Goal: Information Seeking & Learning: Learn about a topic

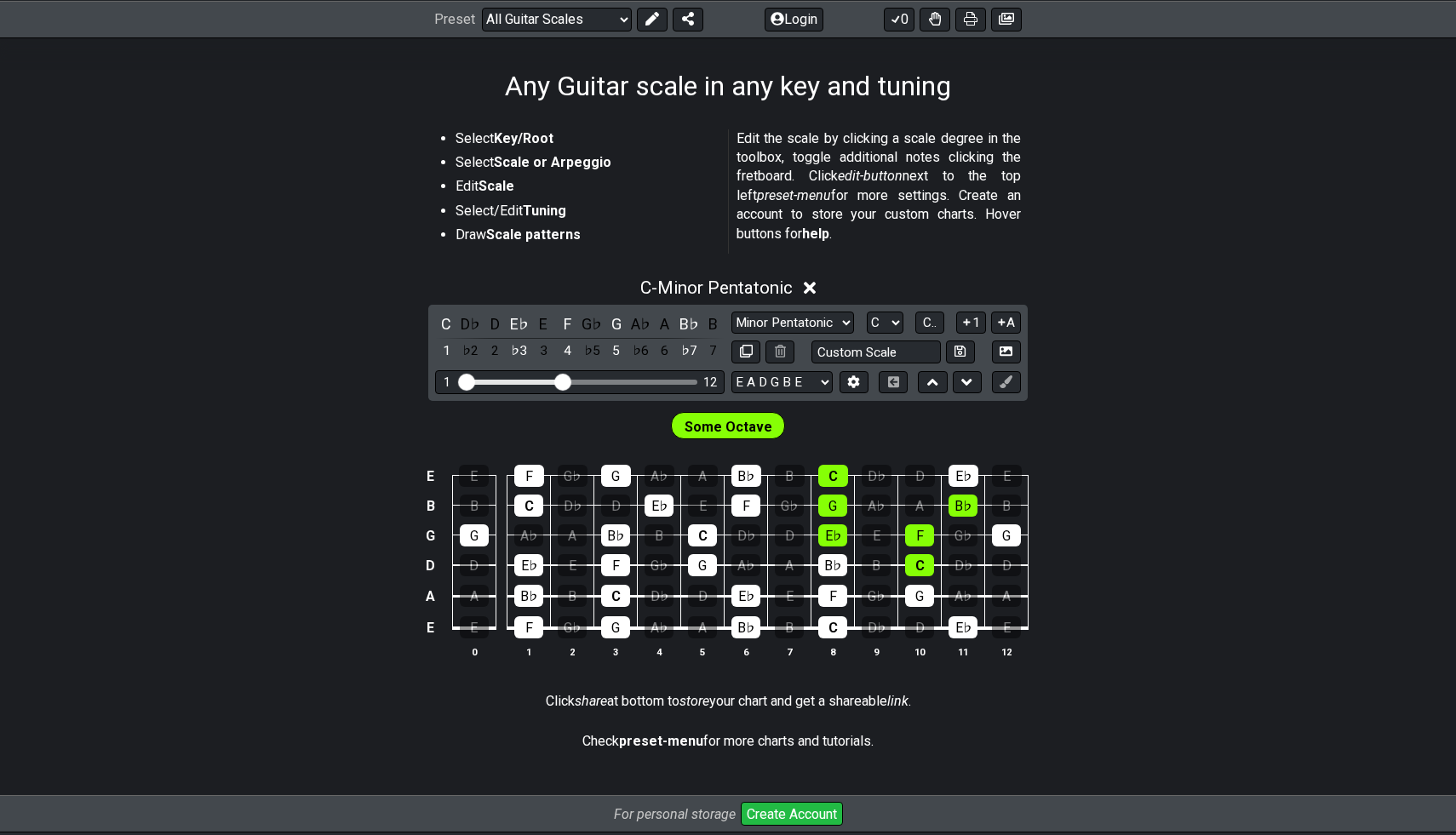
scroll to position [259, 0]
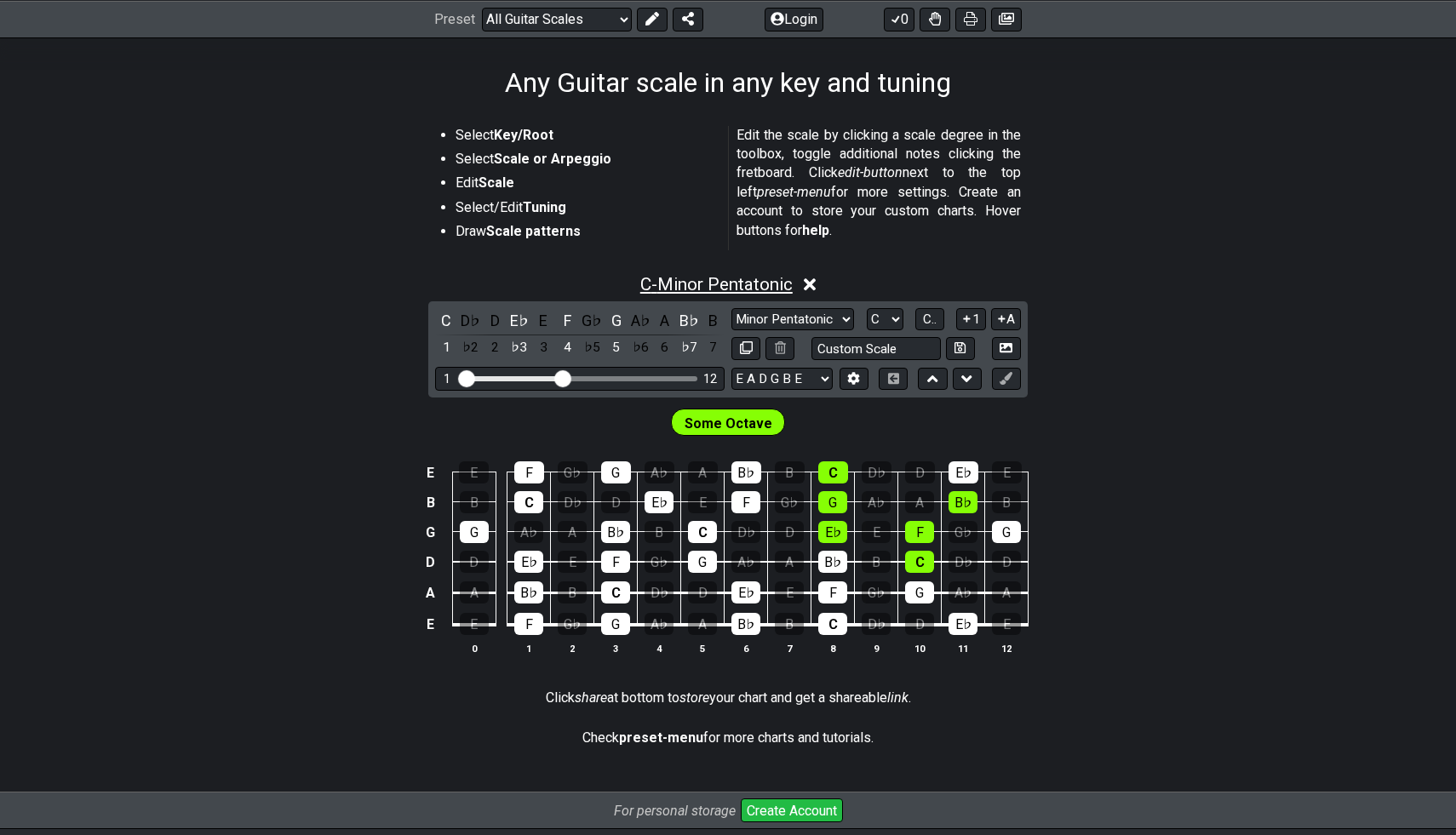
click at [726, 283] on span "C - Minor Pentatonic" at bounding box center [716, 284] width 152 height 20
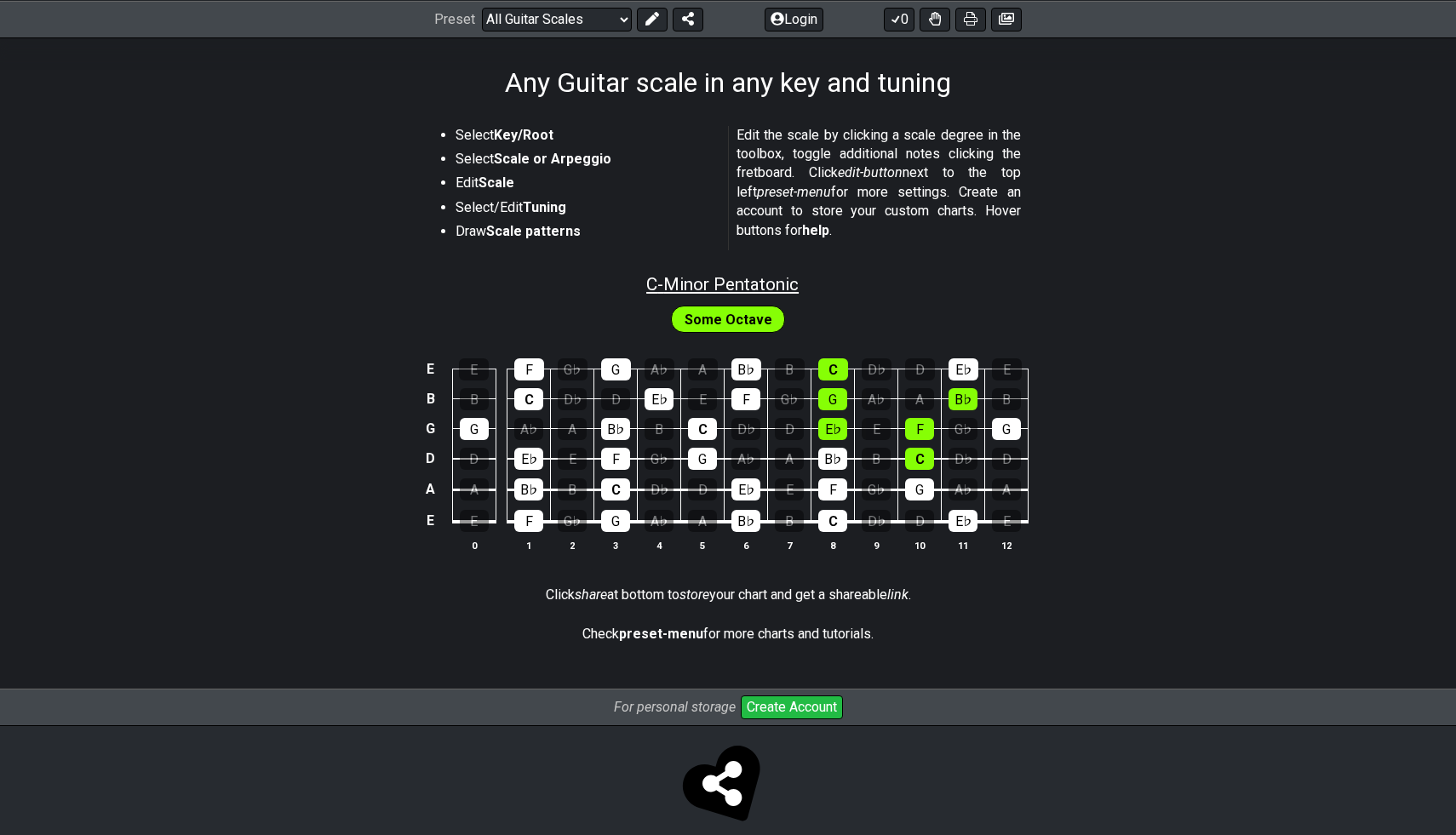
click at [726, 283] on span "C - Minor Pentatonic" at bounding box center [723, 284] width 152 height 20
select select "C"
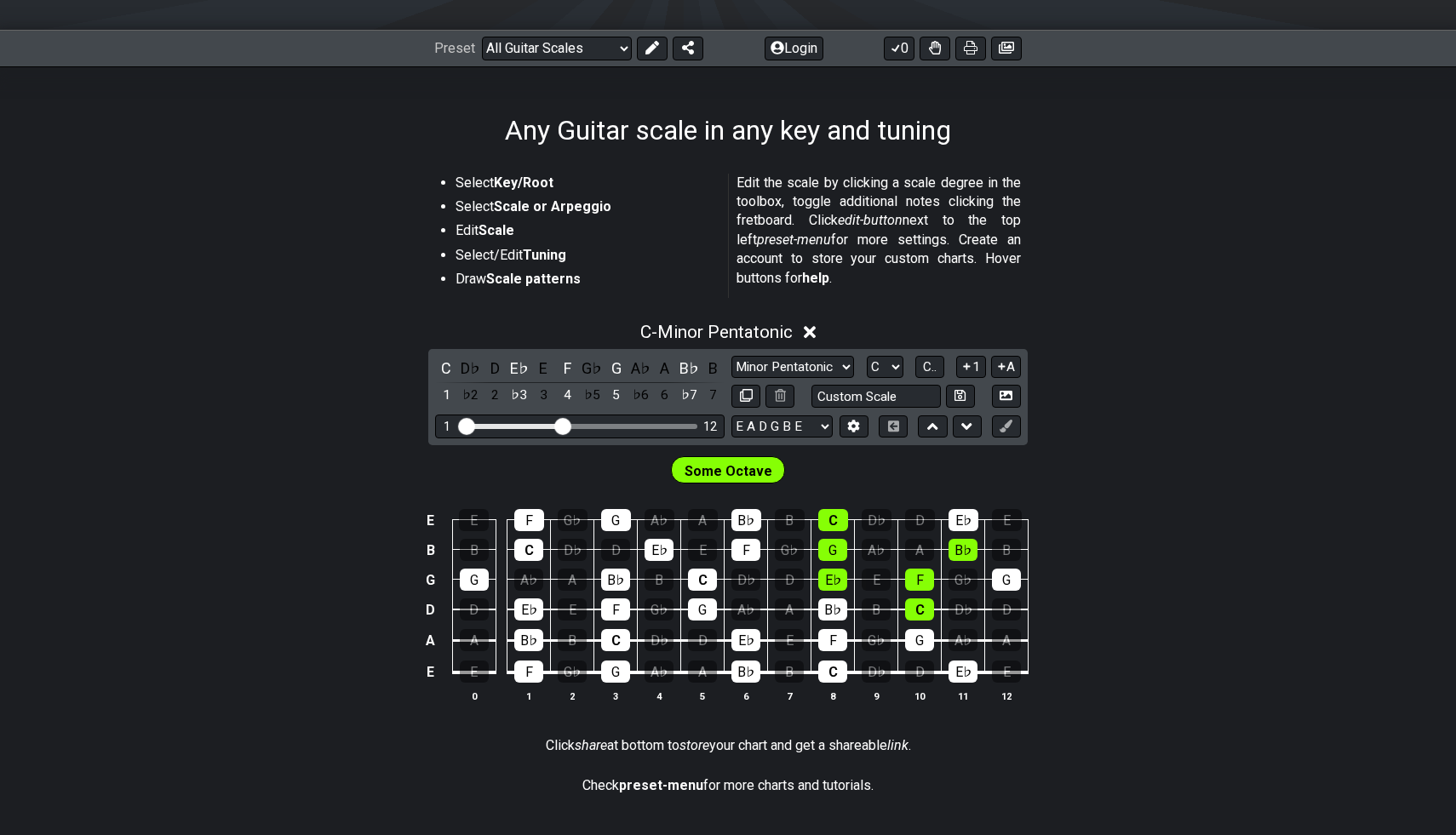
scroll to position [222, 0]
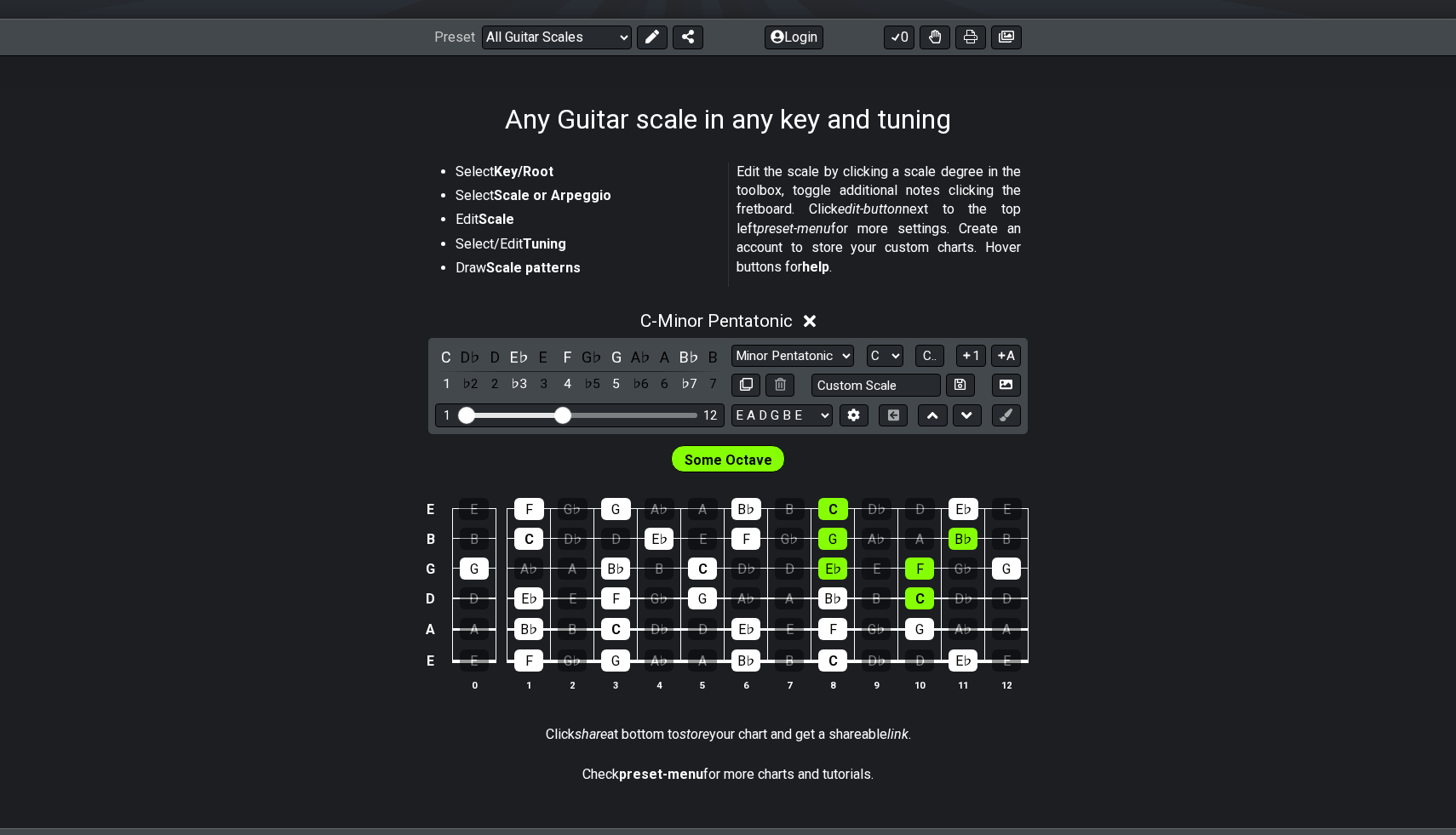
click at [809, 319] on icon at bounding box center [810, 321] width 12 height 18
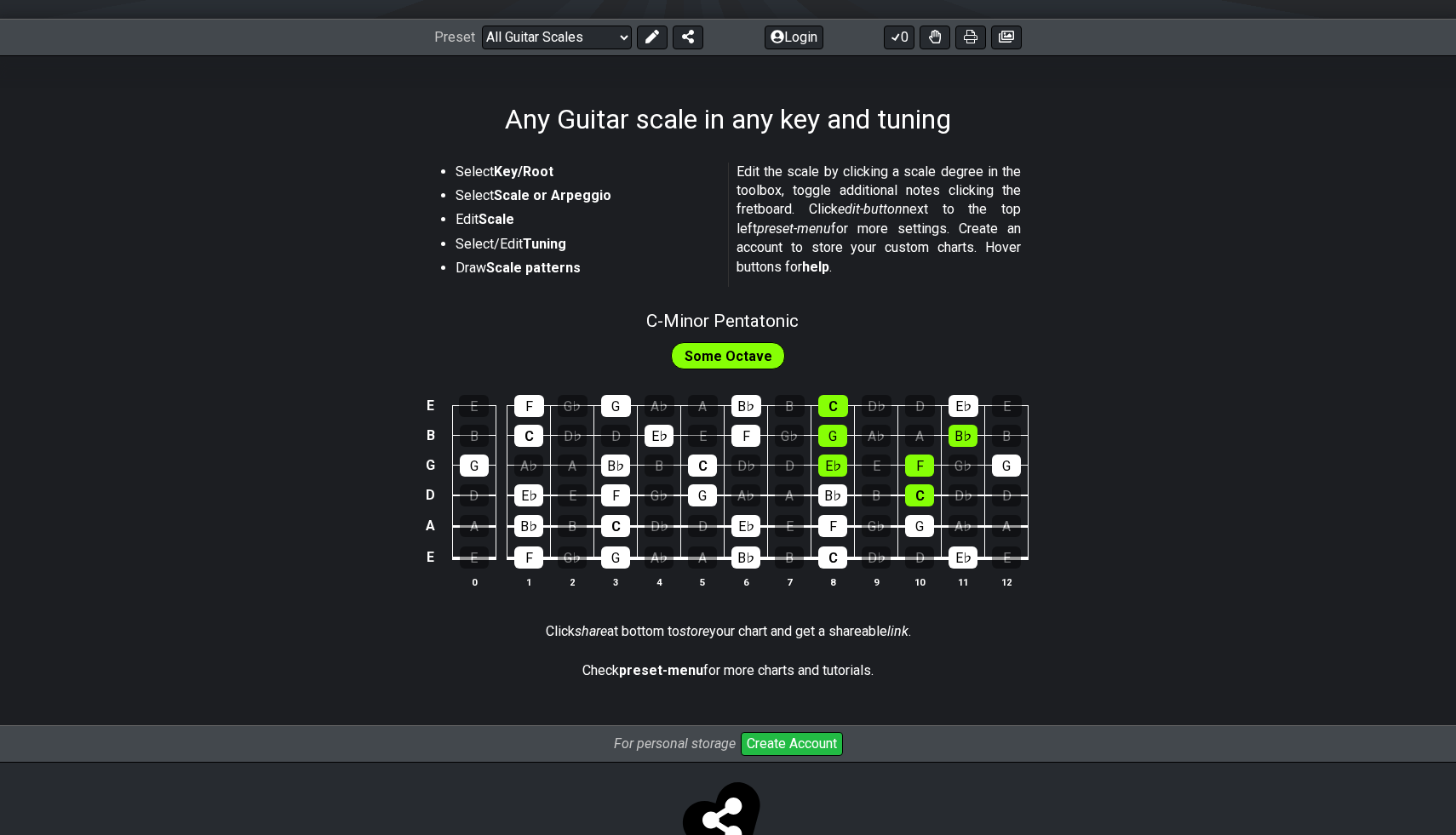
scroll to position [280, 0]
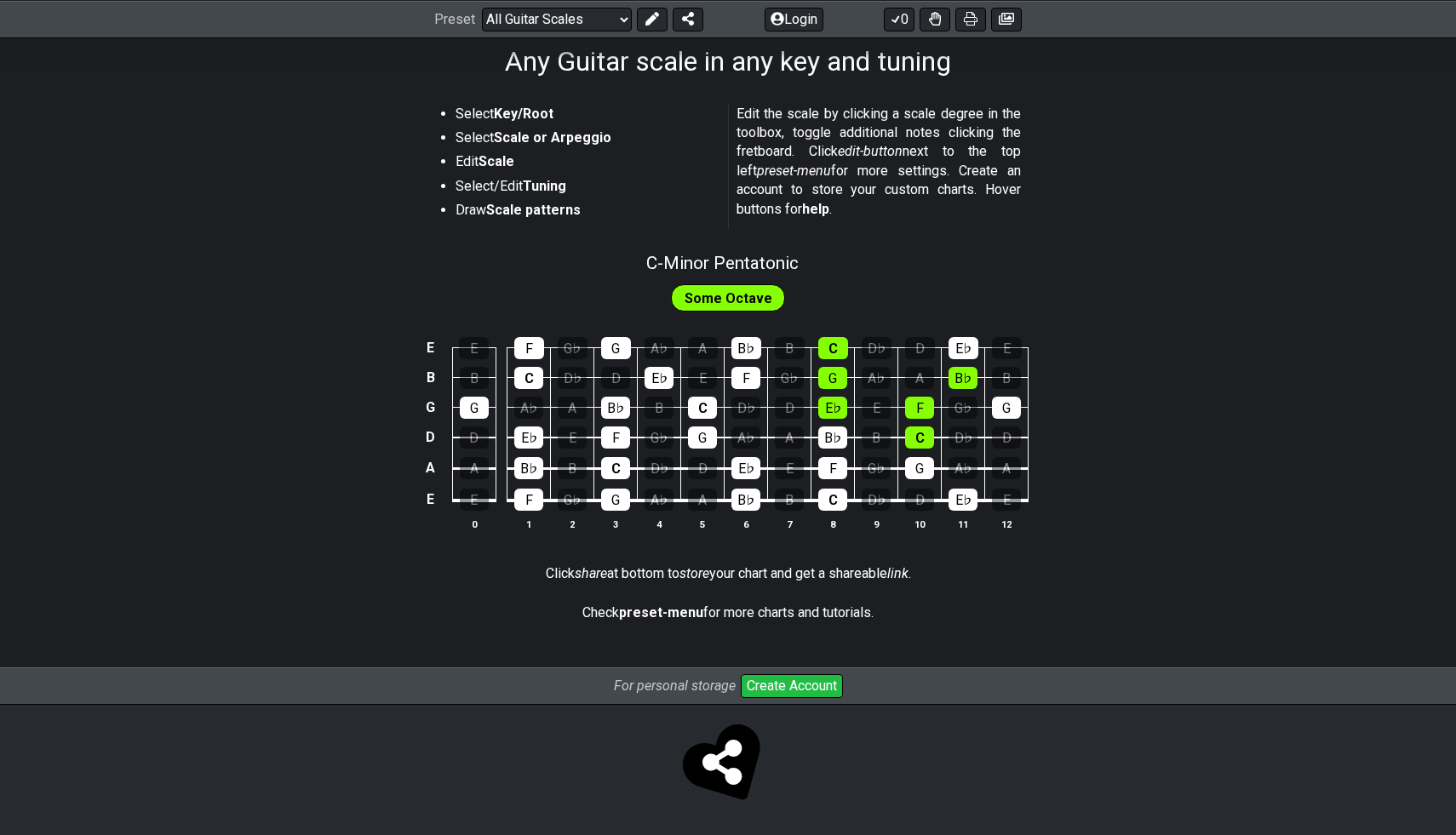
click at [716, 299] on span "Some Octave" at bounding box center [728, 298] width 88 height 25
click at [678, 262] on span "C - Minor Pentatonic" at bounding box center [723, 263] width 152 height 20
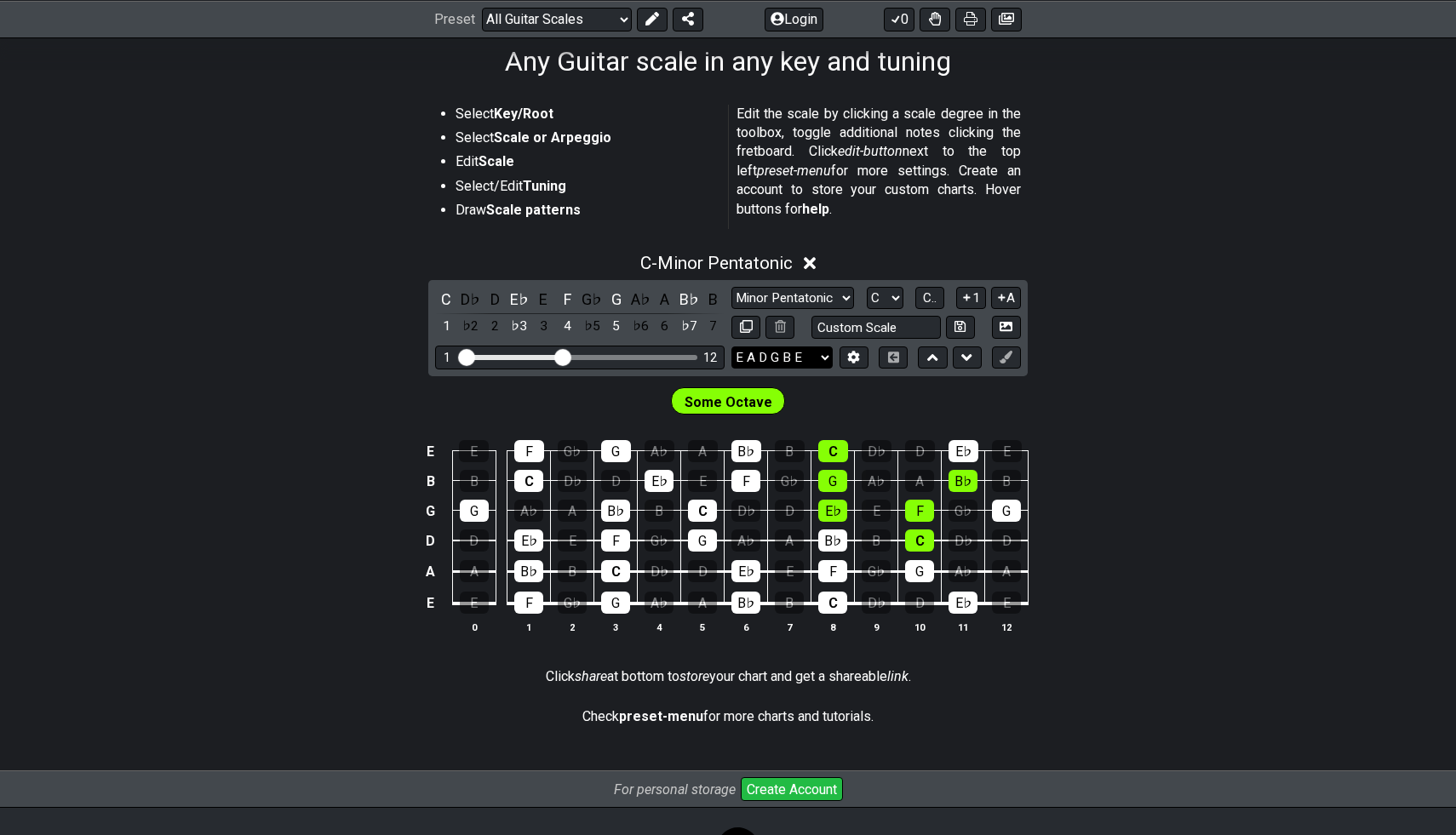
click at [770, 364] on select "E A D G B E E A D G B E E A D G B E B E A D F♯ B A D G C E A D A D G B E E♭ A♭ …" at bounding box center [782, 358] width 101 height 23
click at [891, 302] on select "A♭ A A♯ B♭ B C C♯ D♭ D D♯ E♭ E F F♯ G♭ G G♯" at bounding box center [885, 298] width 36 height 23
select select "A"
click at [867, 287] on select "A♭ A A♯ B♭ B C C♯ D♭ D D♯ E♭ E F F♯ G♭ G G♯" at bounding box center [885, 298] width 36 height 23
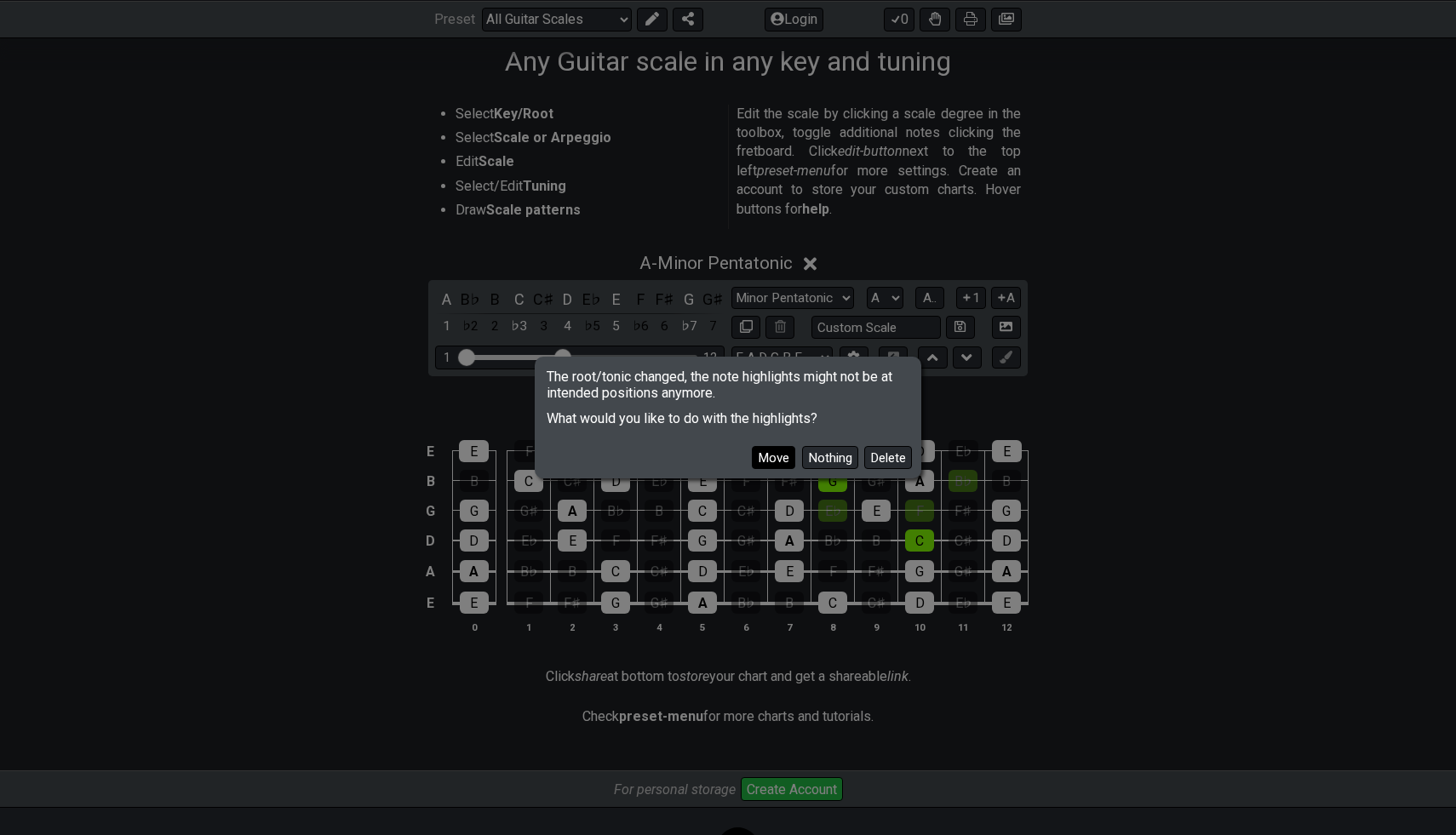
click at [787, 459] on button "Move" at bounding box center [773, 458] width 43 height 23
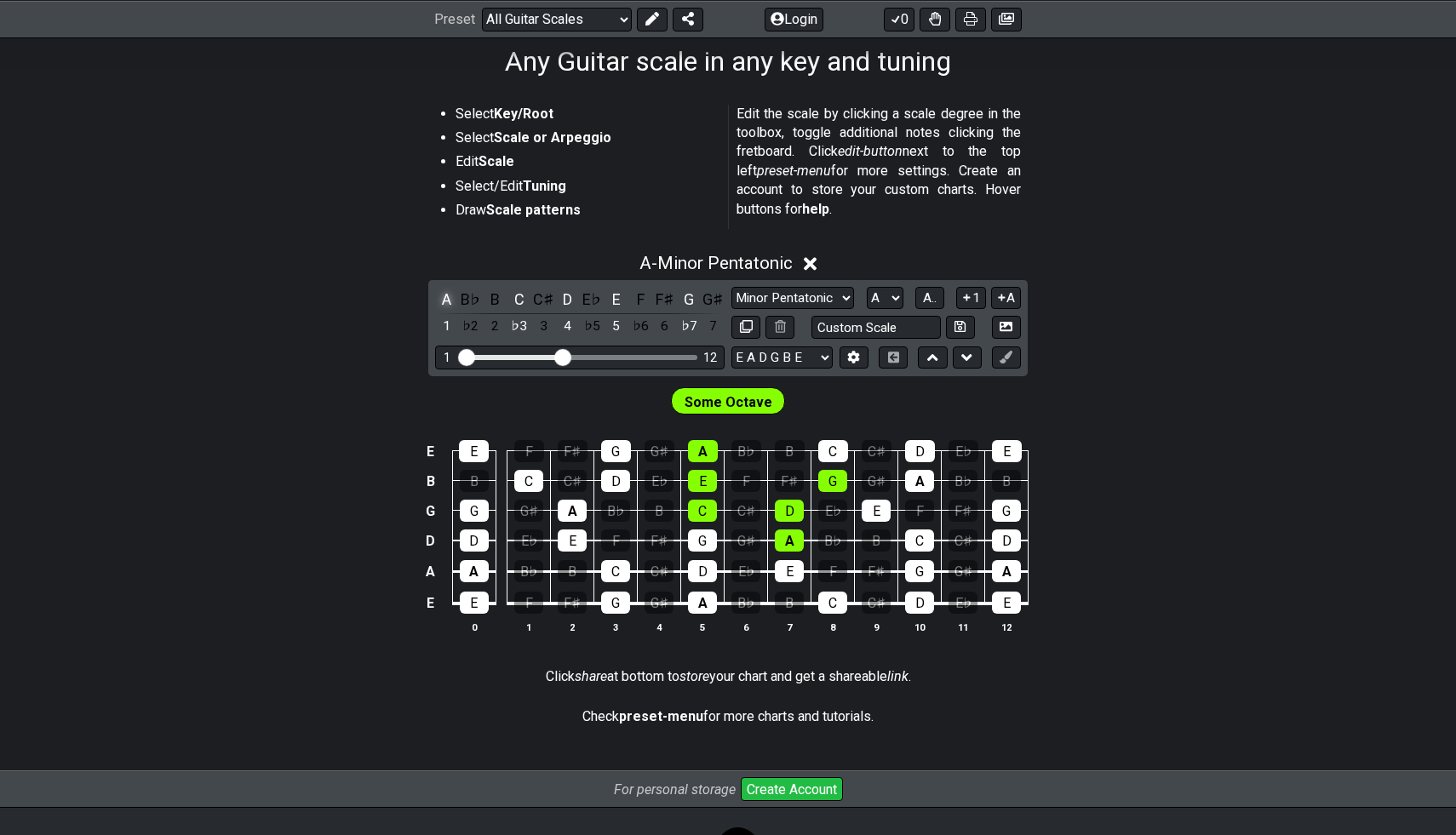
click at [447, 300] on div "A" at bounding box center [445, 299] width 22 height 23
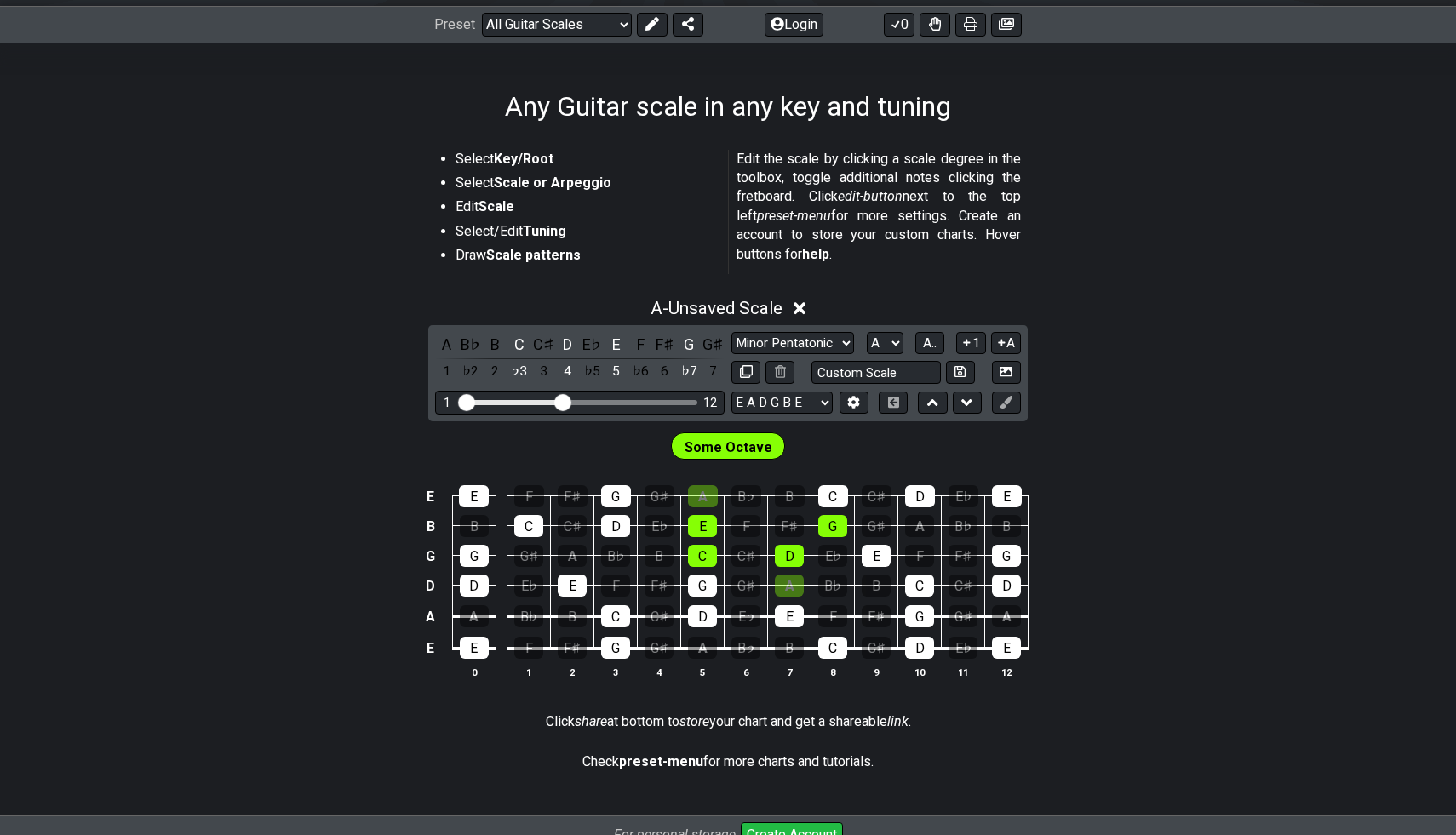
scroll to position [236, 0]
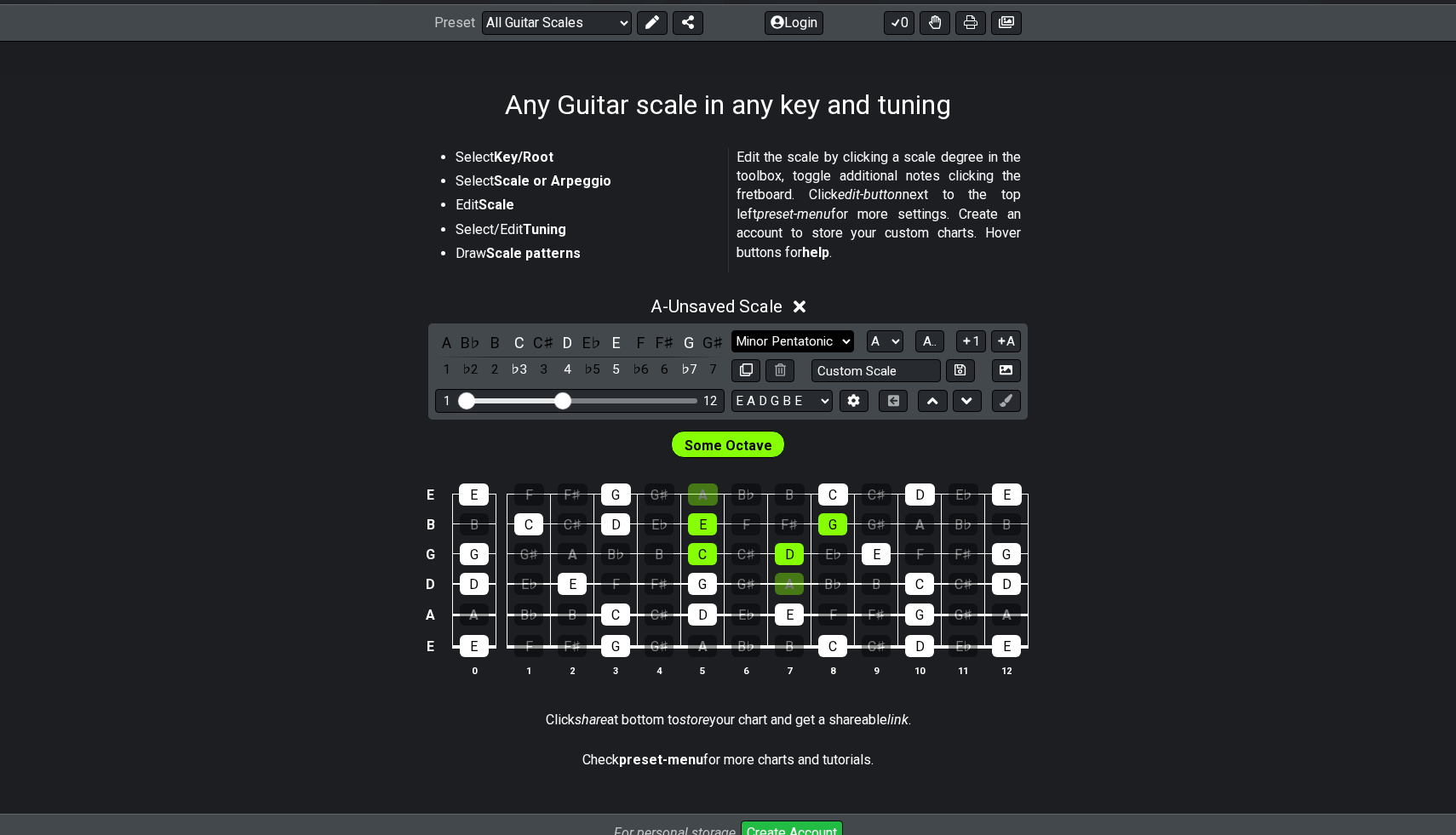
click at [822, 336] on select "Minor Pentatonic Root Minor Pentatonic Major Pentatonic Minor Blues Major Blues…" at bounding box center [793, 342] width 122 height 23
click at [888, 342] on select "A♭ A A♯ B♭ B C C♯ D♭ D D♯ E♭ E F F♯ G♭ G G♯" at bounding box center [885, 342] width 36 height 23
click at [925, 334] on span "A.." at bounding box center [929, 341] width 13 height 15
click at [933, 344] on span "1..7" at bounding box center [929, 341] width 20 height 15
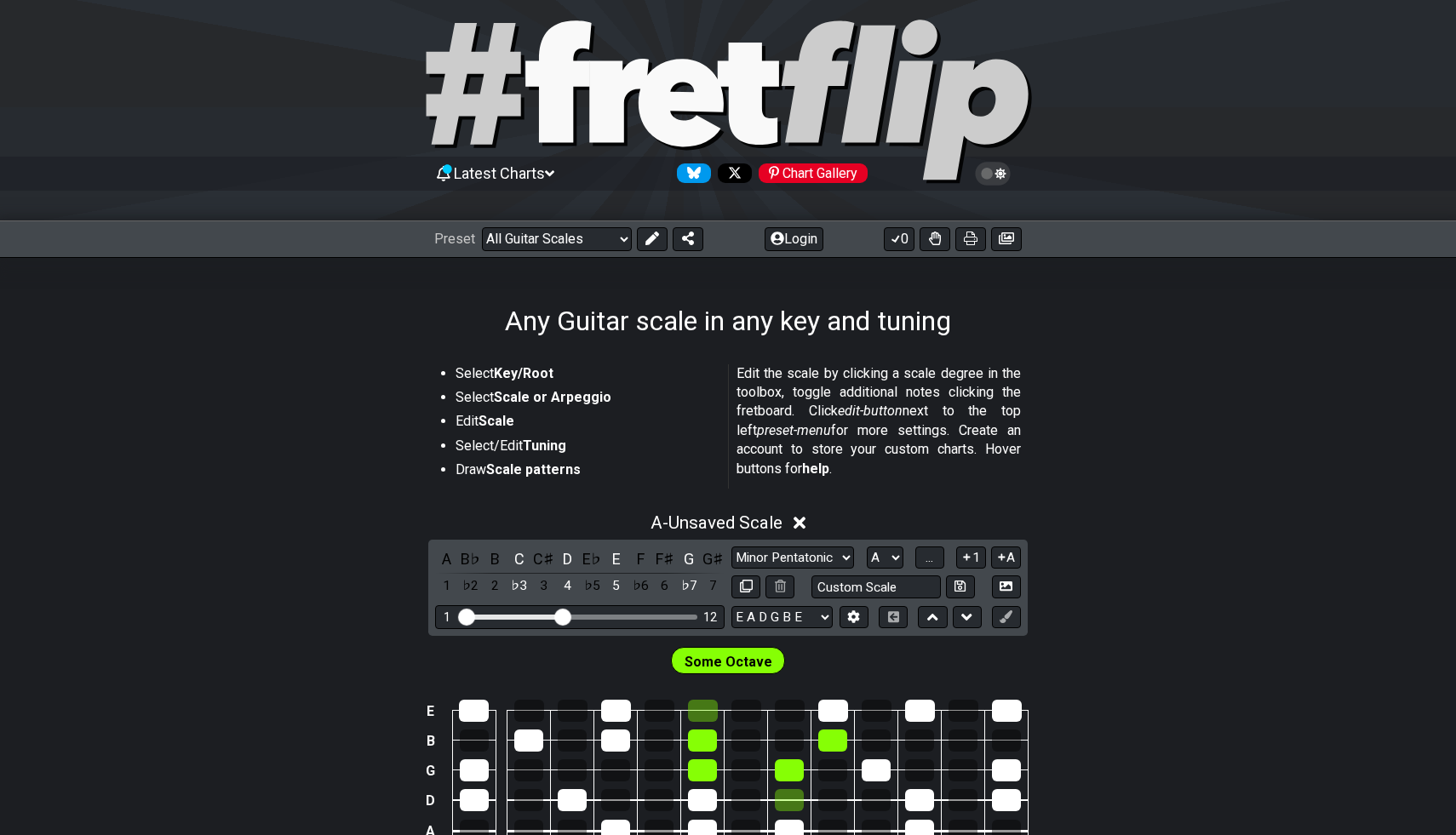
scroll to position [0, 0]
